Goal: Task Accomplishment & Management: Manage account settings

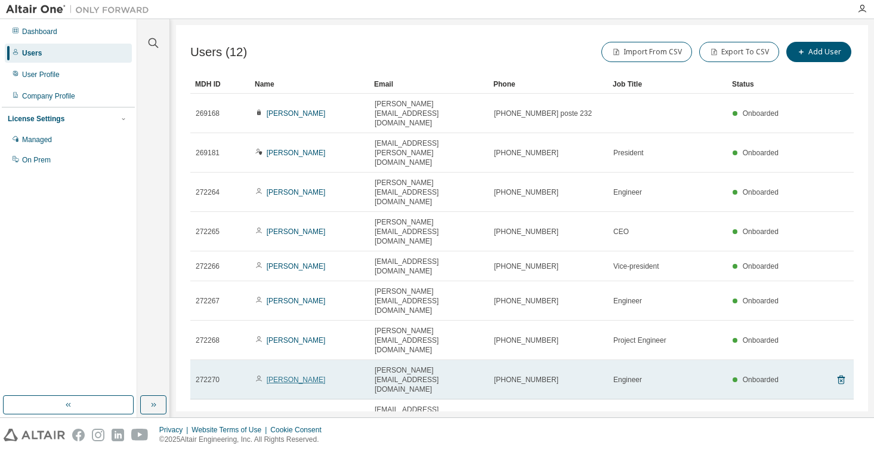
click at [277, 375] on link "[PERSON_NAME]" at bounding box center [296, 379] width 59 height 8
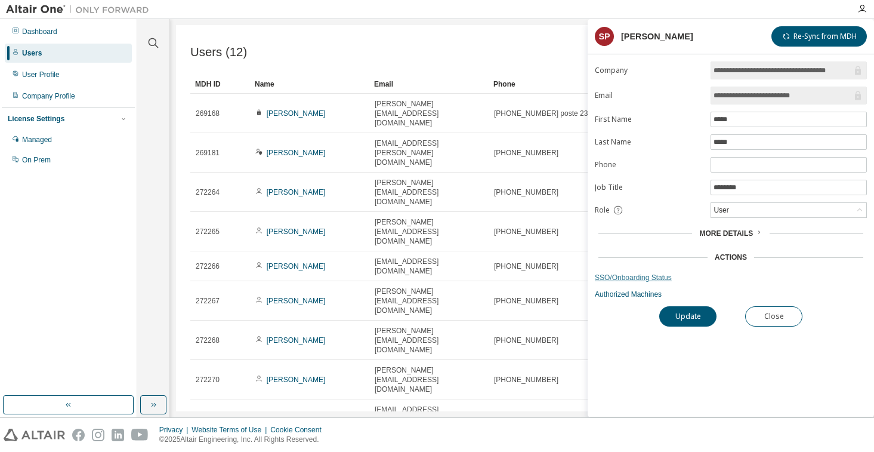
click at [621, 279] on link "SSO/Onboarding Status" at bounding box center [731, 278] width 272 height 10
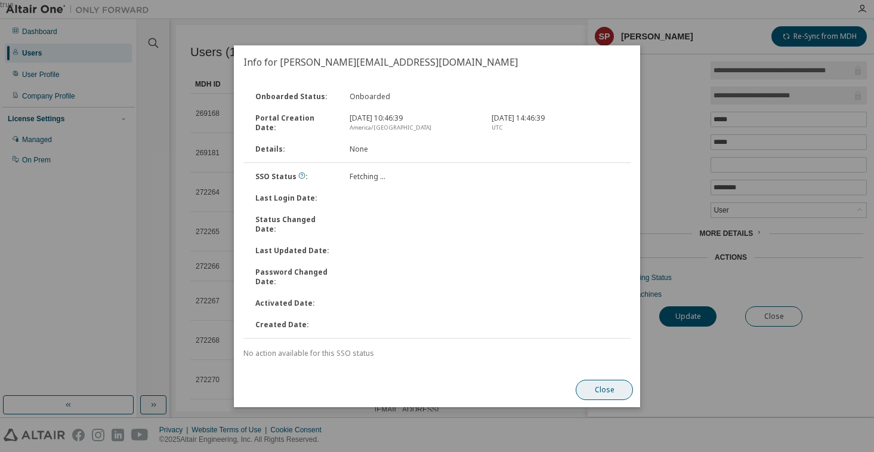
click at [609, 380] on button "Close" at bounding box center [604, 390] width 57 height 20
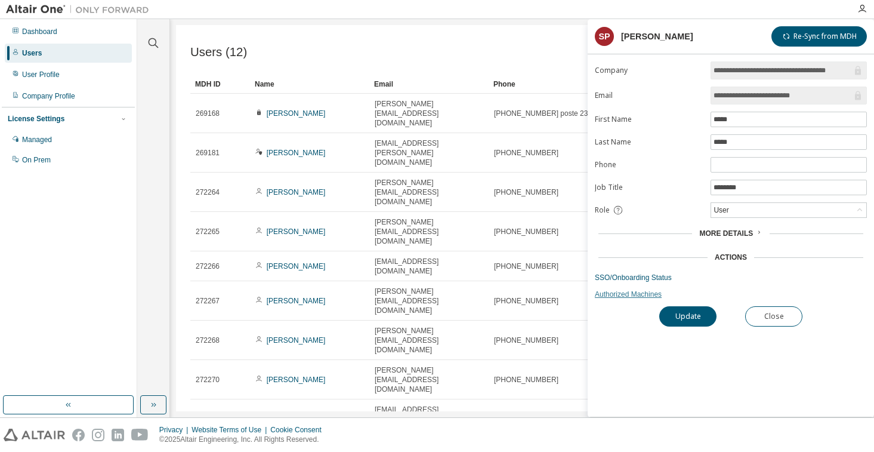
click at [627, 292] on link "Authorized Machines" at bounding box center [731, 294] width 272 height 10
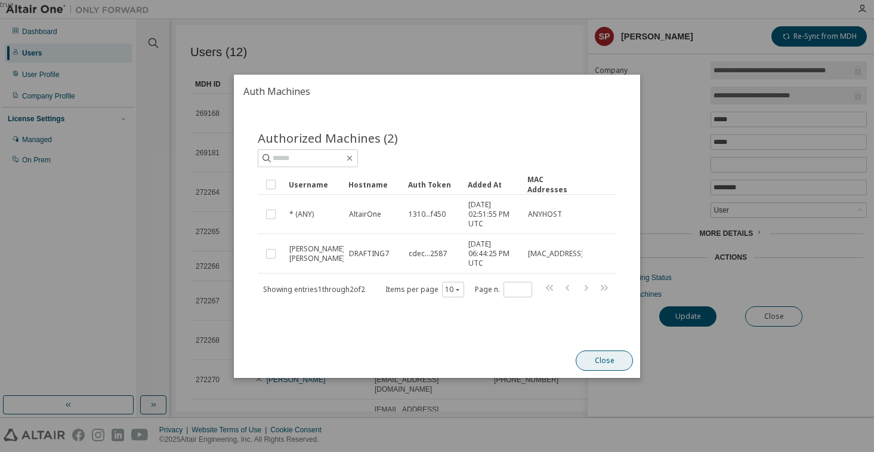
click at [594, 362] on button "Close" at bounding box center [604, 360] width 57 height 20
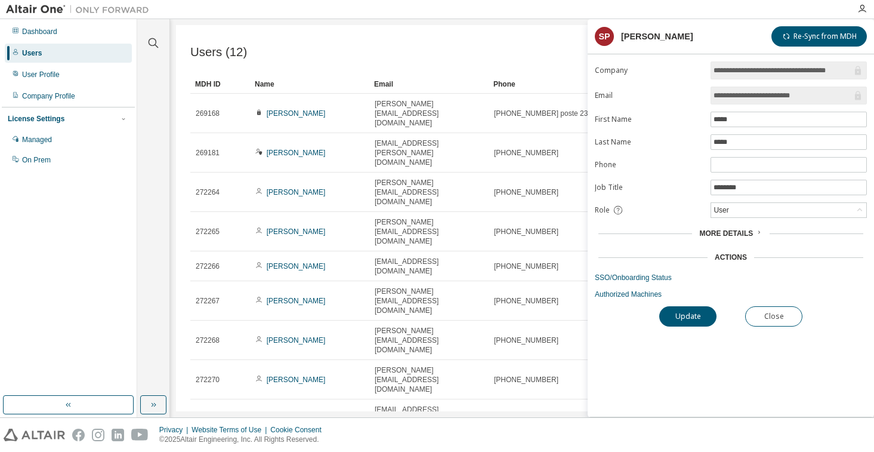
click at [717, 232] on span "More Details" at bounding box center [726, 233] width 54 height 8
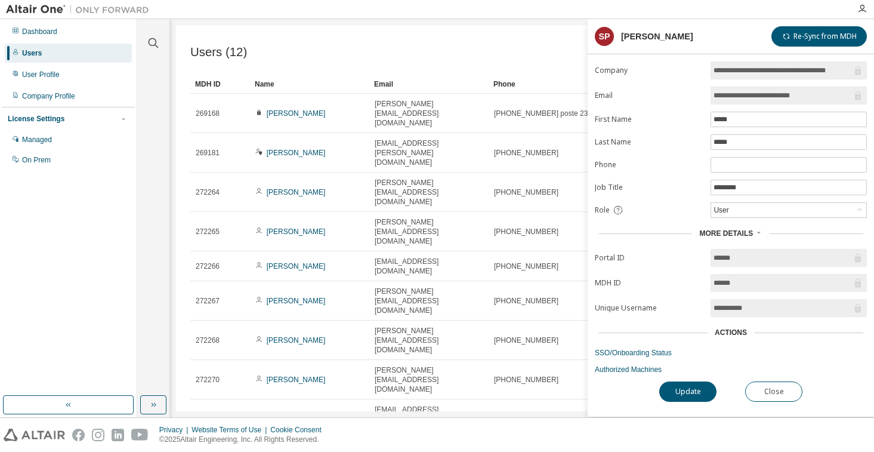
click at [712, 232] on span "More Details" at bounding box center [726, 233] width 54 height 8
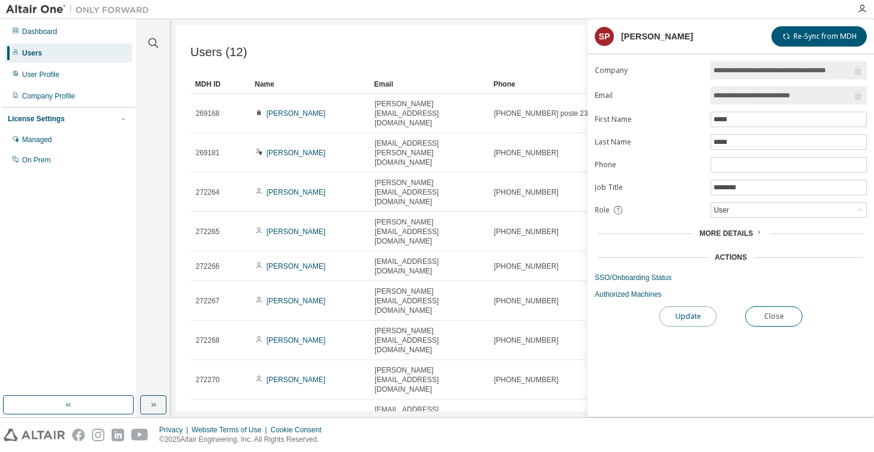
click at [678, 316] on button "Update" at bounding box center [687, 316] width 57 height 20
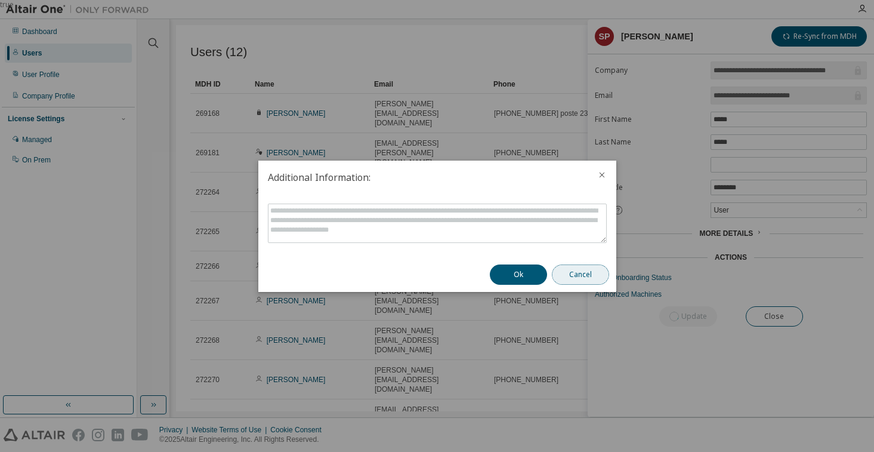
click at [570, 271] on button "Cancel" at bounding box center [580, 274] width 57 height 20
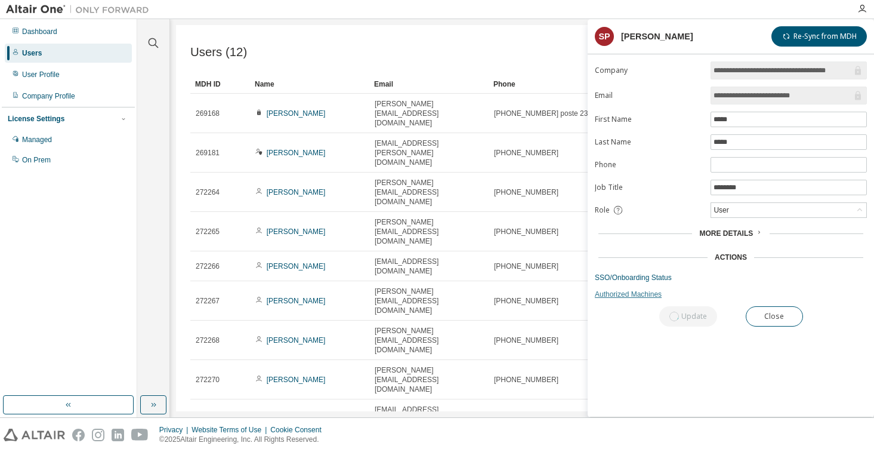
click at [628, 292] on link "Authorized Machines" at bounding box center [731, 294] width 272 height 10
click at [621, 282] on form "**********" at bounding box center [731, 179] width 272 height 237
click at [621, 280] on link "SSO/Onboarding Status" at bounding box center [731, 278] width 272 height 10
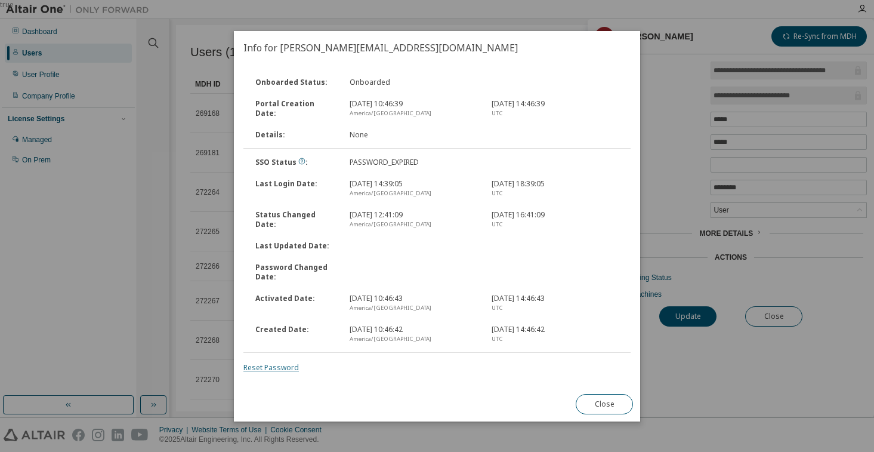
click at [265, 366] on link "Reset Password" at bounding box center [270, 367] width 55 height 10
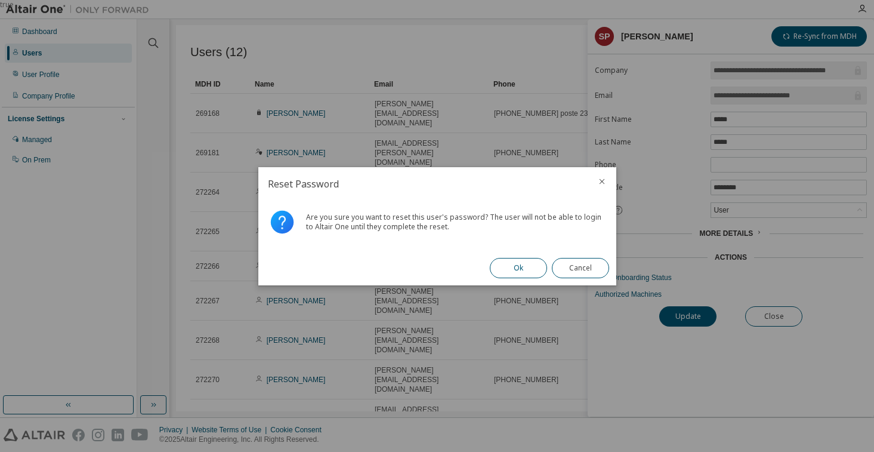
click at [520, 270] on button "Ok" at bounding box center [518, 268] width 57 height 20
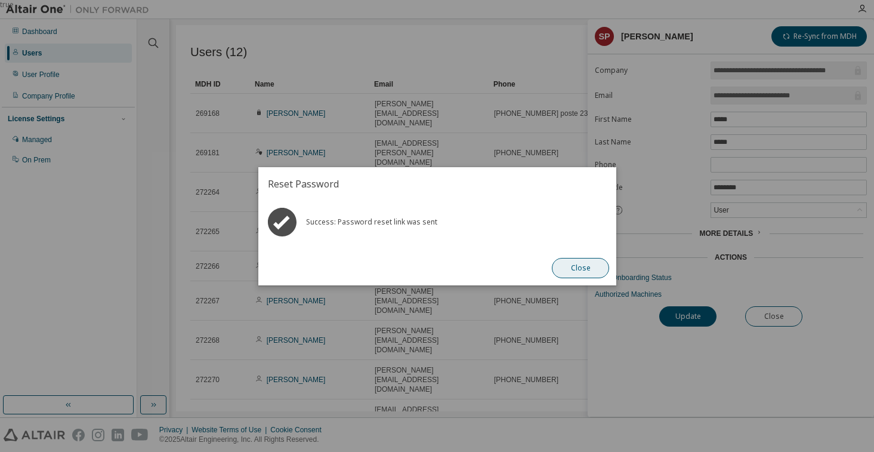
click at [562, 273] on button "Close" at bounding box center [580, 268] width 57 height 20
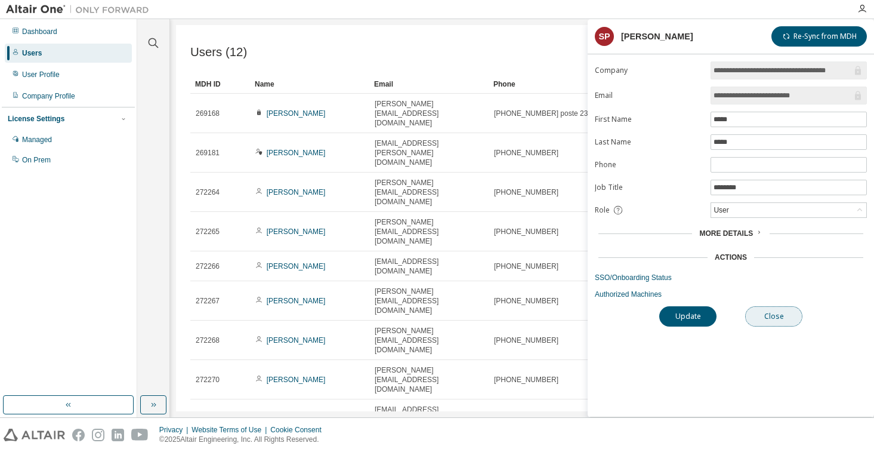
click at [764, 317] on button "Close" at bounding box center [773, 316] width 57 height 20
